Goal: Task Accomplishment & Management: Use online tool/utility

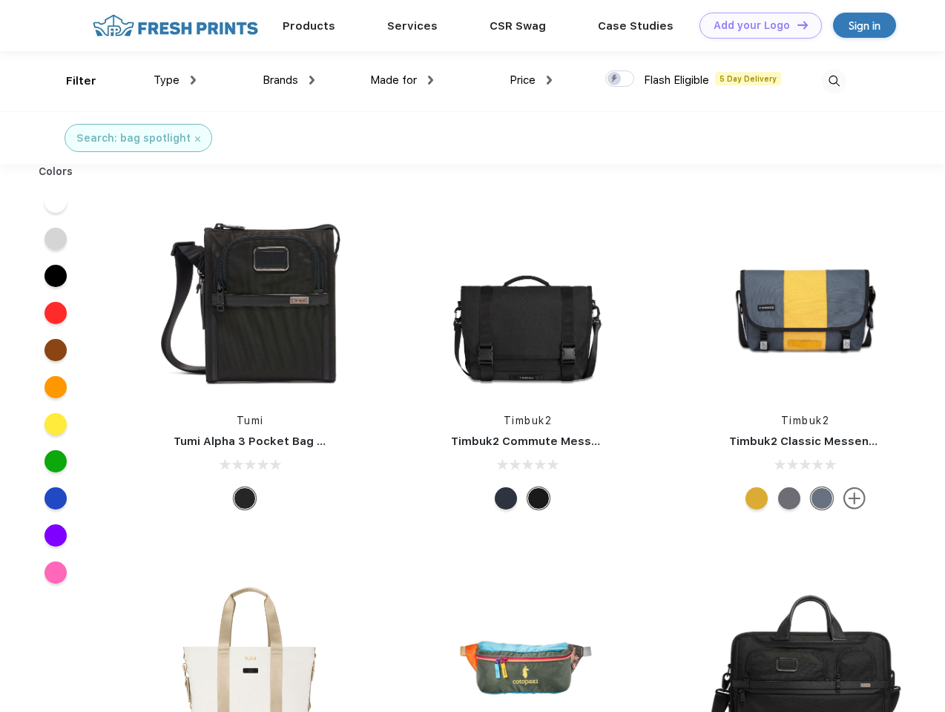
click at [755, 25] on link "Add your Logo Design Tool" at bounding box center [760, 26] width 122 height 26
click at [0, 0] on div "Design Tool" at bounding box center [0, 0] width 0 height 0
click at [796, 24] on link "Add your Logo Design Tool" at bounding box center [760, 26] width 122 height 26
click at [71, 81] on div "Filter" at bounding box center [81, 81] width 30 height 17
click at [175, 80] on span "Type" at bounding box center [166, 79] width 26 height 13
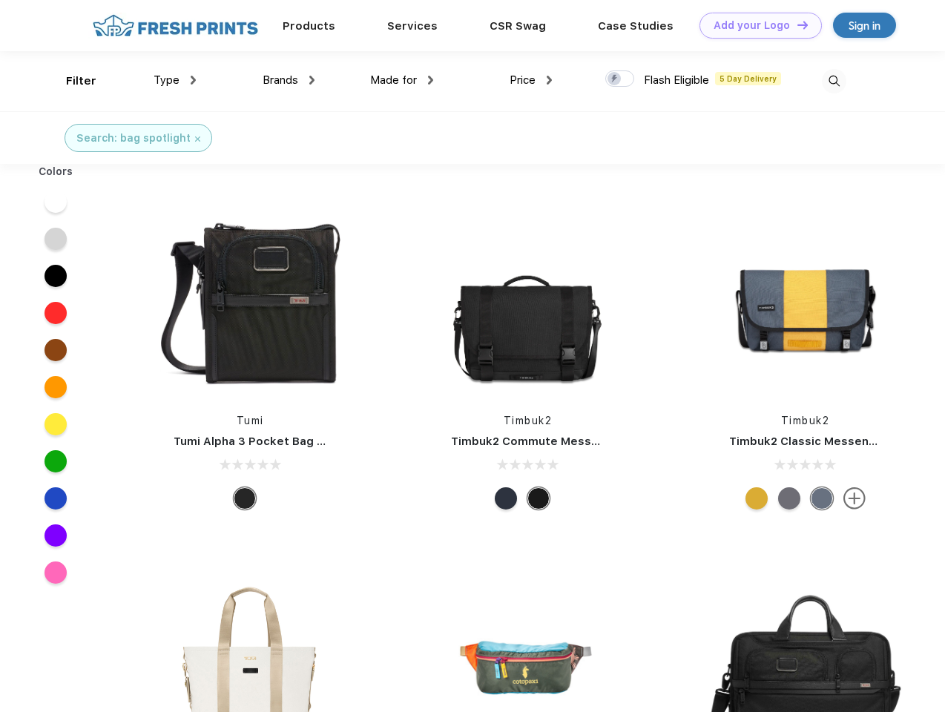
click at [288, 80] on span "Brands" at bounding box center [280, 79] width 36 height 13
click at [402, 80] on span "Made for" at bounding box center [393, 79] width 47 height 13
click at [531, 80] on span "Price" at bounding box center [522, 79] width 26 height 13
click at [620, 79] on div at bounding box center [619, 78] width 29 height 16
click at [615, 79] on input "checkbox" at bounding box center [610, 75] width 10 height 10
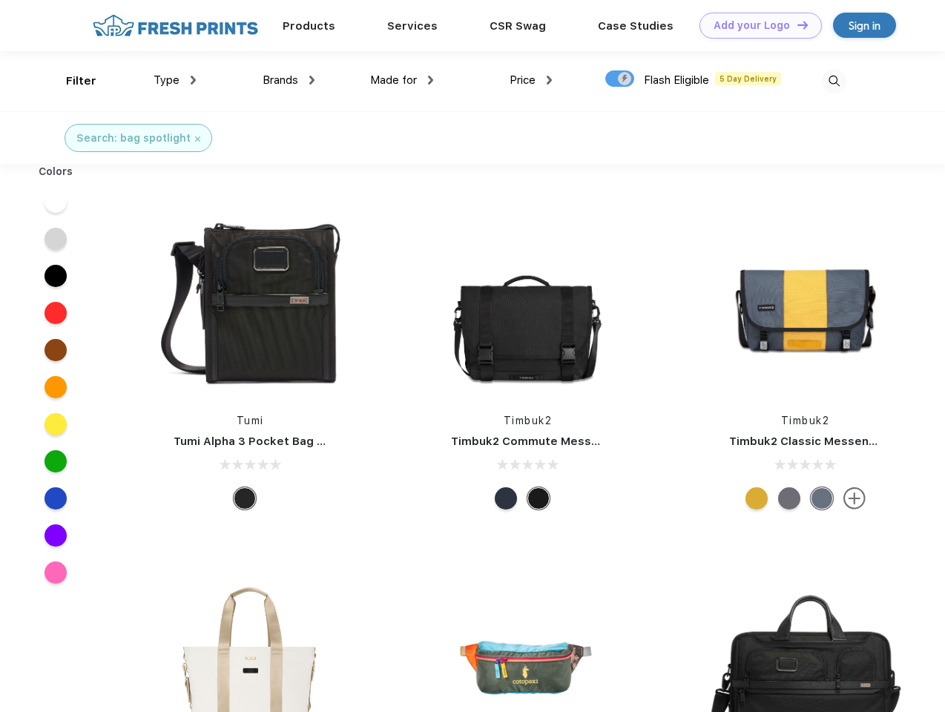
click at [833, 81] on img at bounding box center [834, 81] width 24 height 24
